Goal: Information Seeking & Learning: Learn about a topic

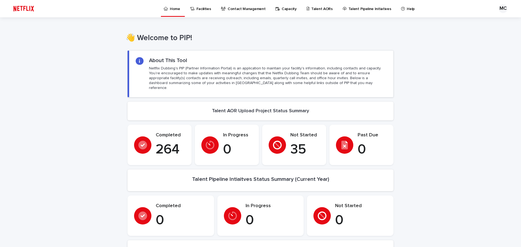
click at [199, 8] on p "Facilities" at bounding box center [204, 5] width 15 height 11
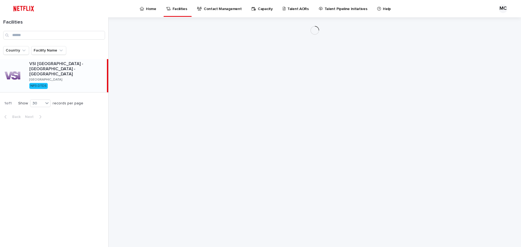
click at [67, 70] on div "VSI [GEOGRAPHIC_DATA] - [GEOGRAPHIC_DATA] - [GEOGRAPHIC_DATA] [GEOGRAPHIC_DATA]…" at bounding box center [66, 75] width 82 height 33
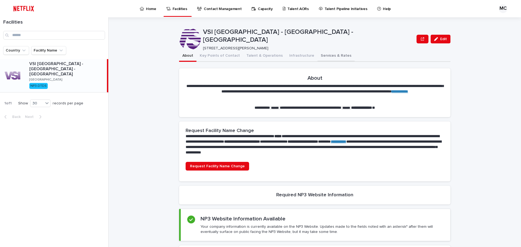
click at [323, 55] on button "Services & Rates" at bounding box center [336, 55] width 37 height 11
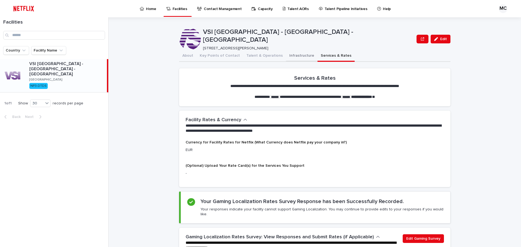
click at [286, 56] on button "Infrastructure" at bounding box center [301, 55] width 31 height 11
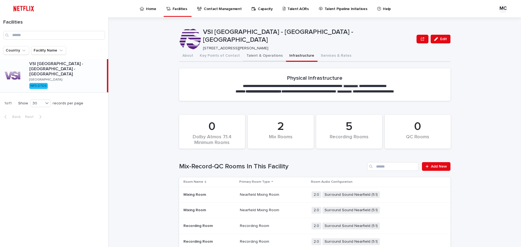
click at [257, 55] on button "Talent & Operations" at bounding box center [264, 55] width 43 height 11
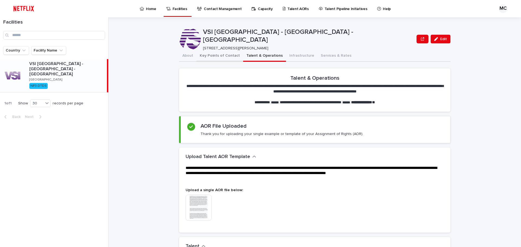
click at [200, 56] on button "Key Points of Contact" at bounding box center [220, 55] width 47 height 11
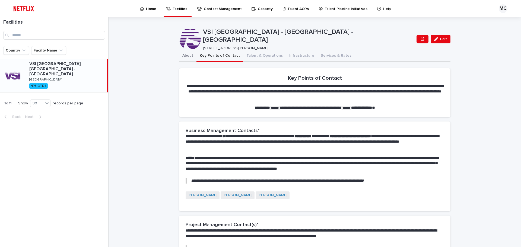
click at [185, 54] on button "About" at bounding box center [187, 55] width 17 height 11
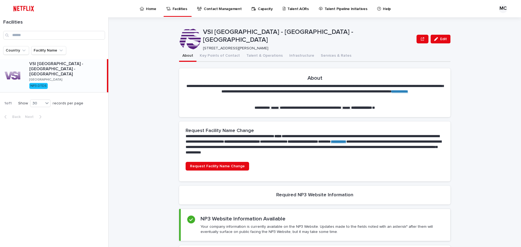
click at [392, 93] on link "**********" at bounding box center [400, 92] width 17 height 4
click at [296, 51] on button "Infrastructure" at bounding box center [301, 55] width 31 height 11
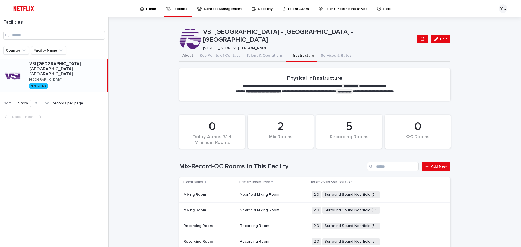
click at [186, 54] on button "About" at bounding box center [187, 55] width 17 height 11
